Goal: Navigation & Orientation: Find specific page/section

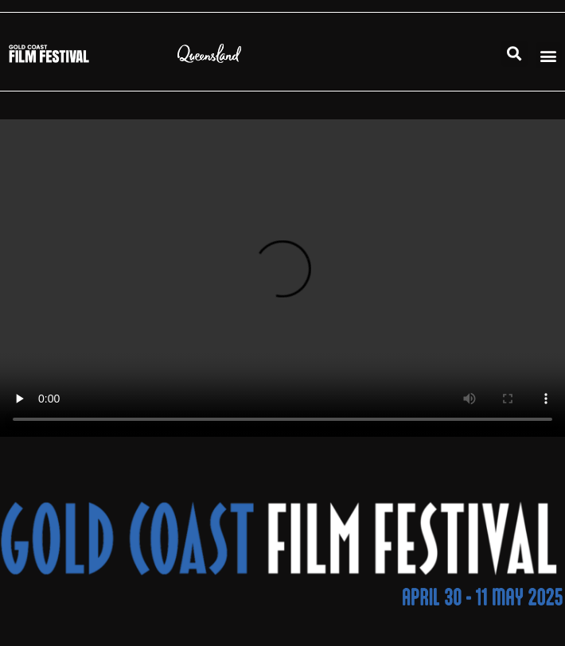
click at [534, 54] on div "关于 关于GCFF 合作伙伴 捐 程序 PDF 程序 活动 肖维尔奖 关于 关于GCFF 合作伙伴 捐 程序 PDF 程序 活动 肖维尔奖" at bounding box center [543, 55] width 32 height 26
click at [560, 53] on div "菜单切换" at bounding box center [548, 55] width 26 height 26
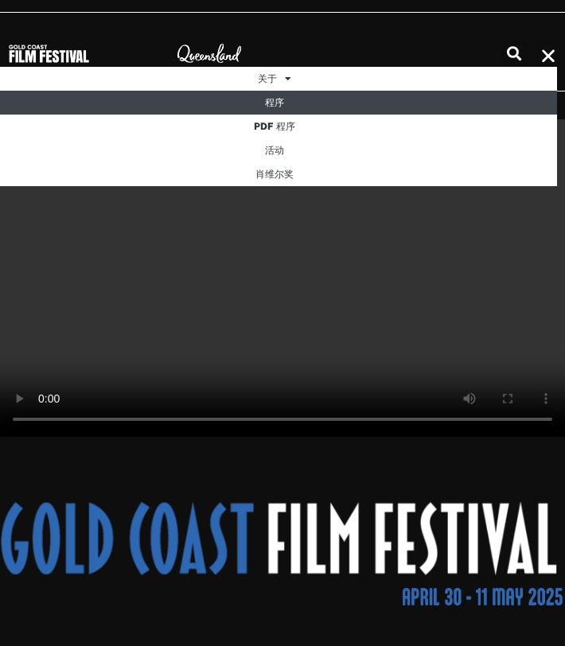
click at [381, 93] on link "程序" at bounding box center [274, 103] width 565 height 24
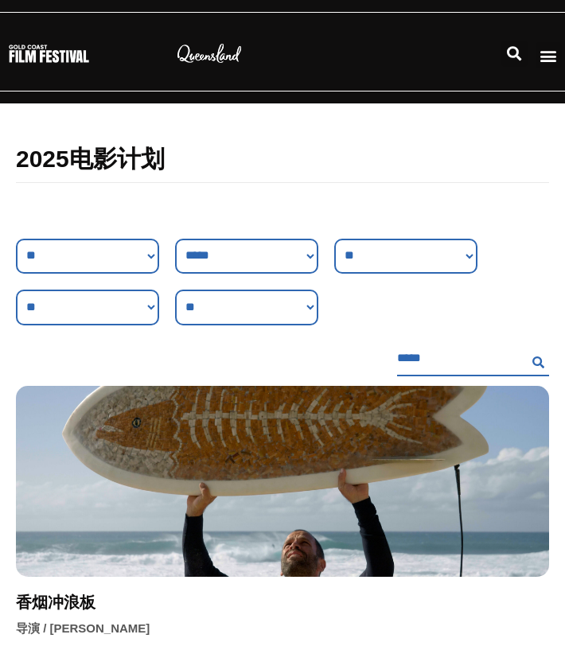
click at [541, 56] on icon "菜单切换" at bounding box center [548, 56] width 18 height 18
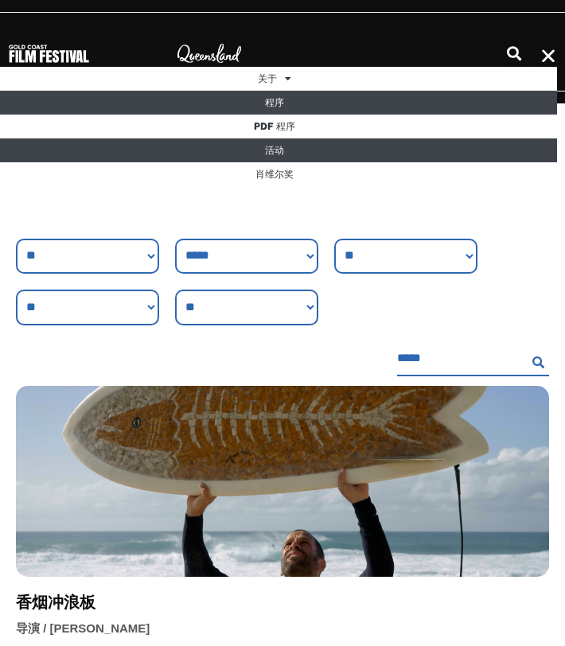
click at [520, 160] on link "活动" at bounding box center [274, 150] width 565 height 24
